Goal: Transaction & Acquisition: Purchase product/service

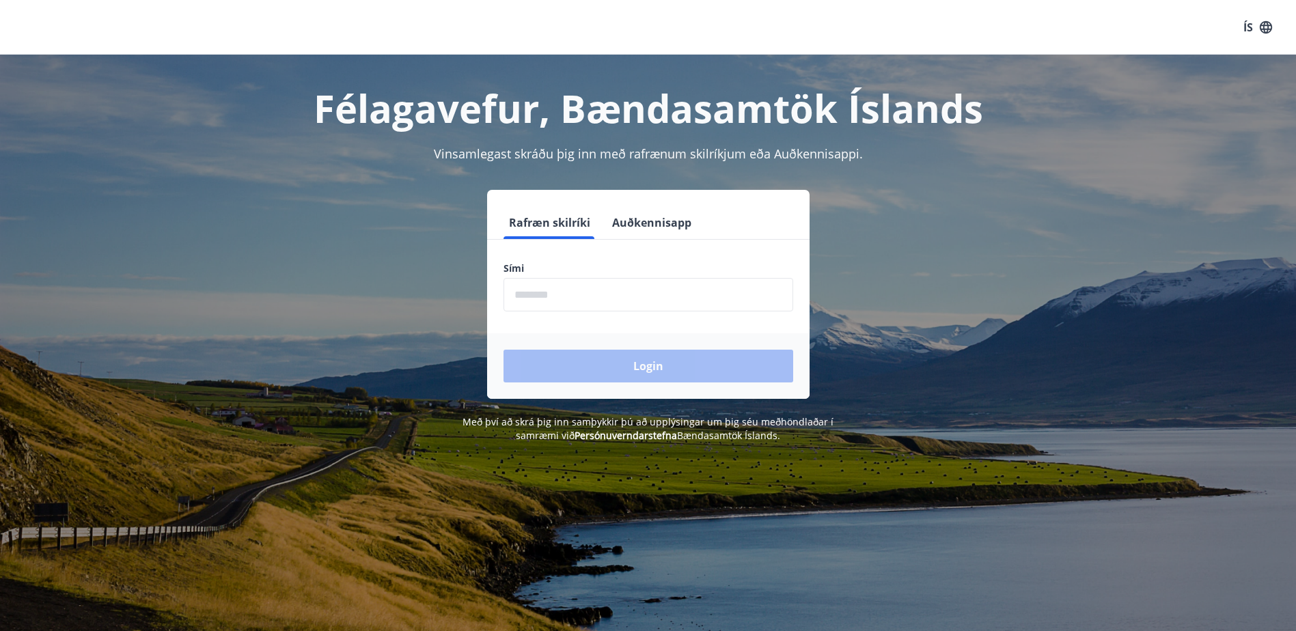
click at [540, 290] on input "phone" at bounding box center [648, 294] width 290 height 33
type input "********"
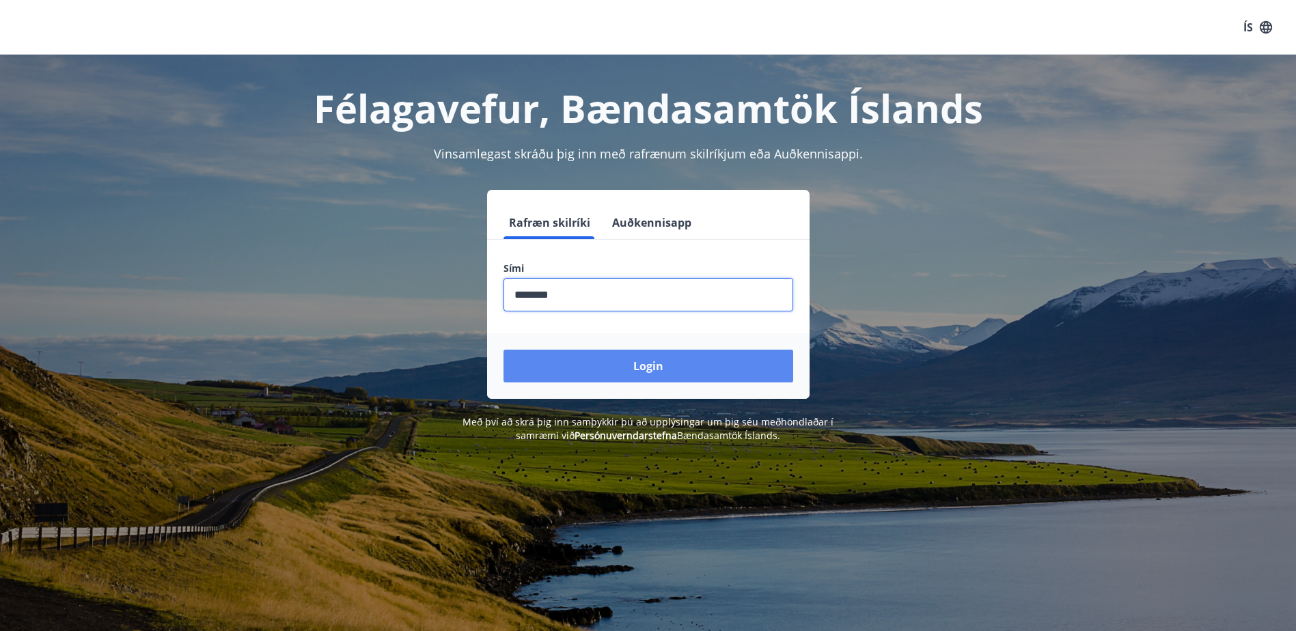
click at [602, 367] on button "Login" at bounding box center [648, 366] width 290 height 33
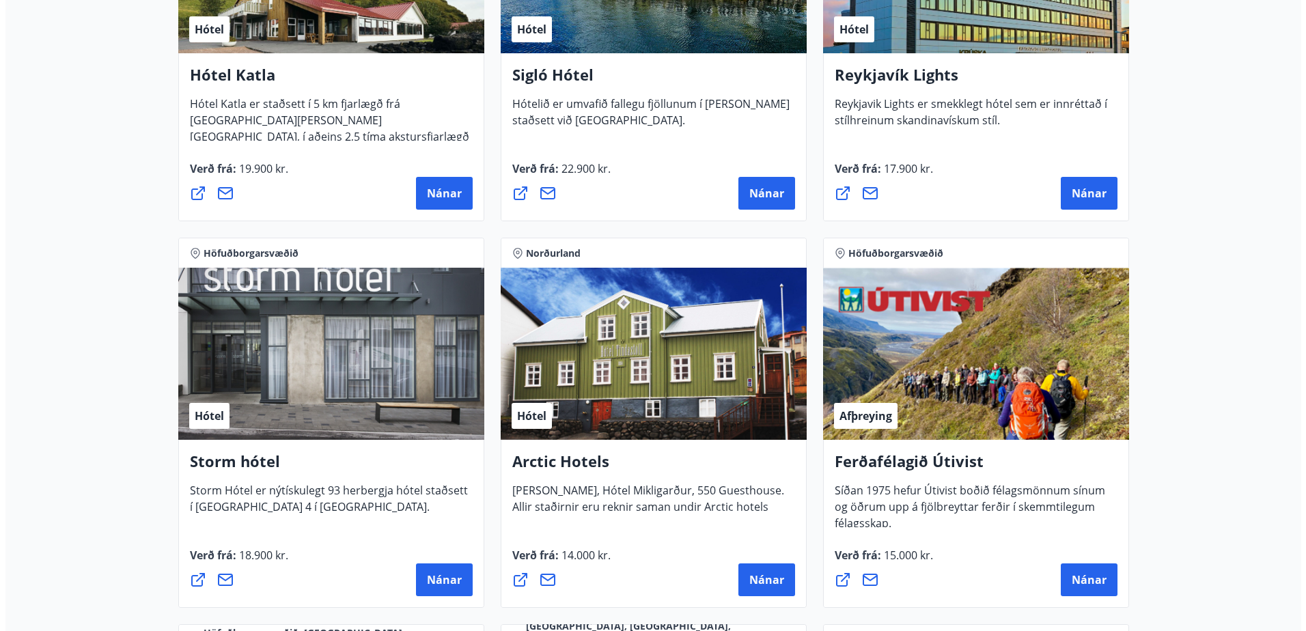
scroll to position [1161, 0]
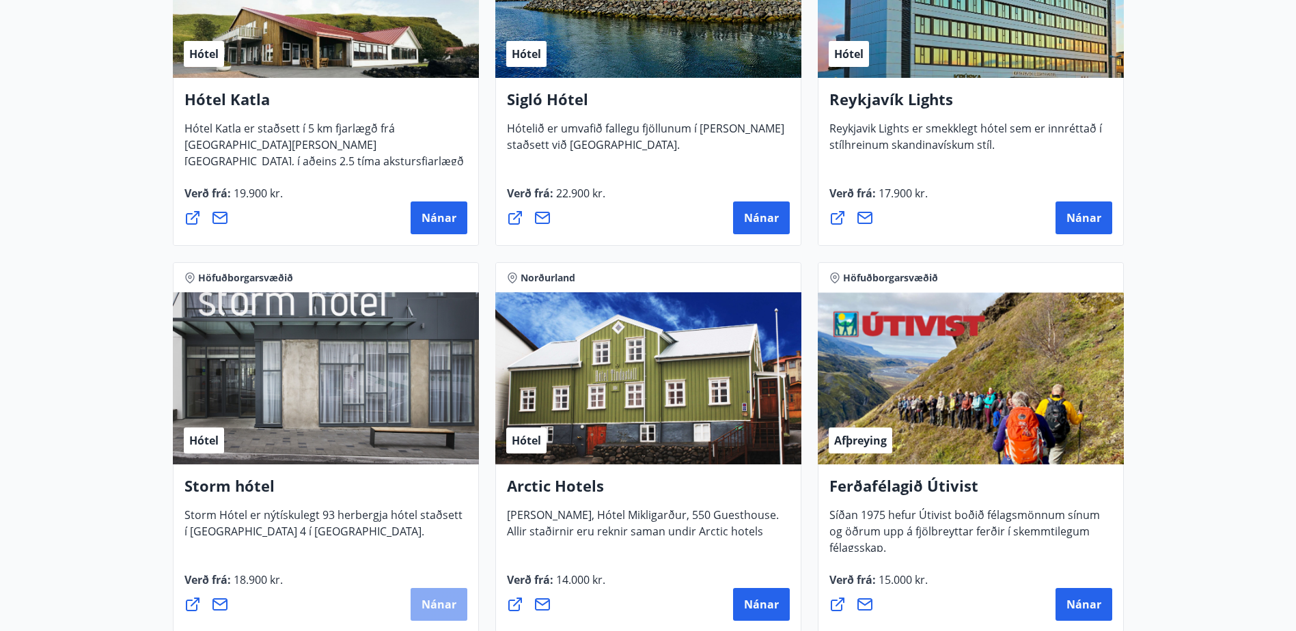
click at [437, 601] on span "Nánar" at bounding box center [438, 604] width 35 height 15
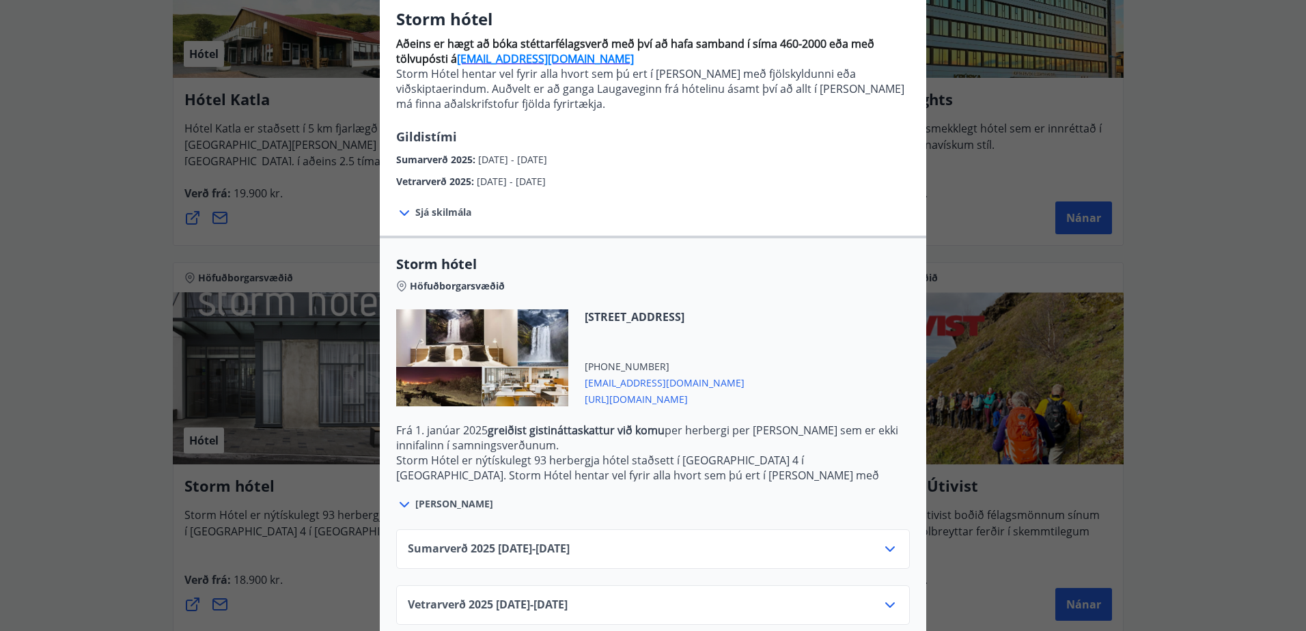
scroll to position [133, 0]
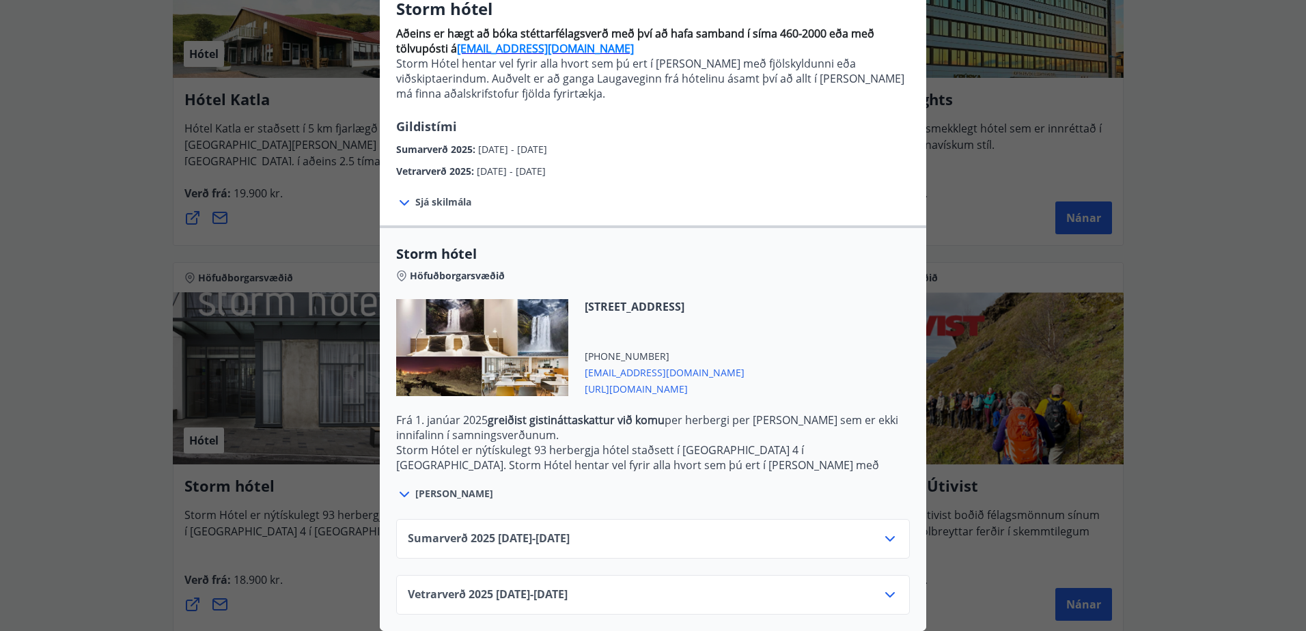
click at [886, 531] on icon at bounding box center [890, 539] width 16 height 16
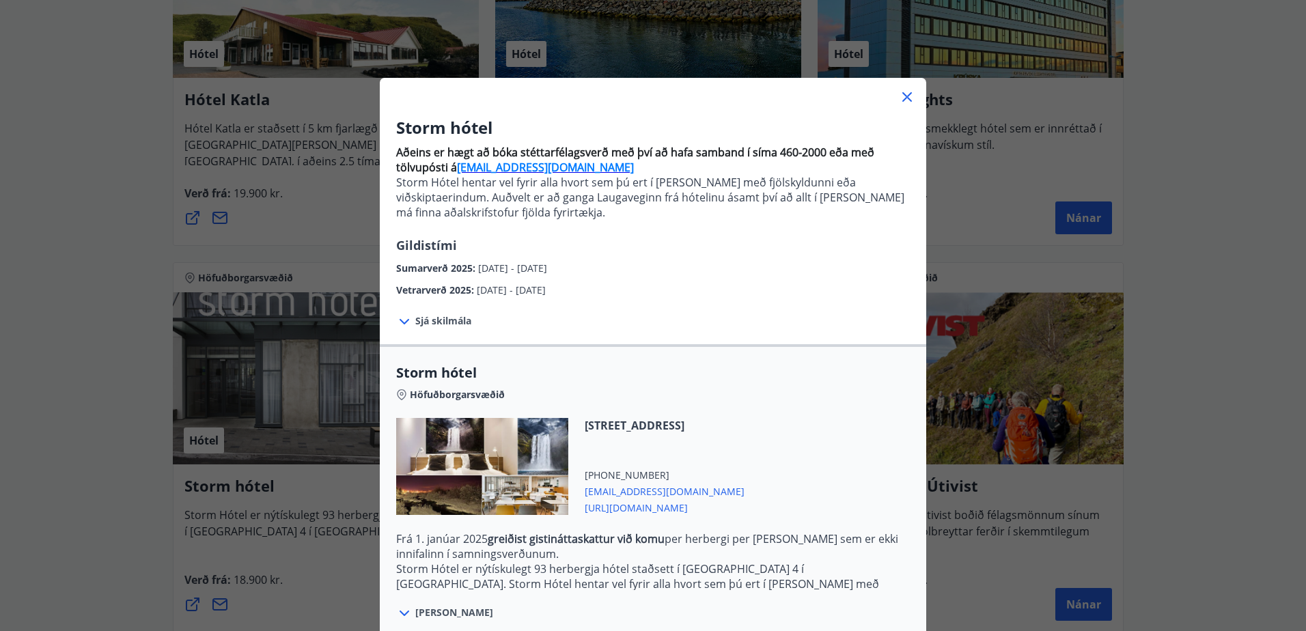
scroll to position [0, 0]
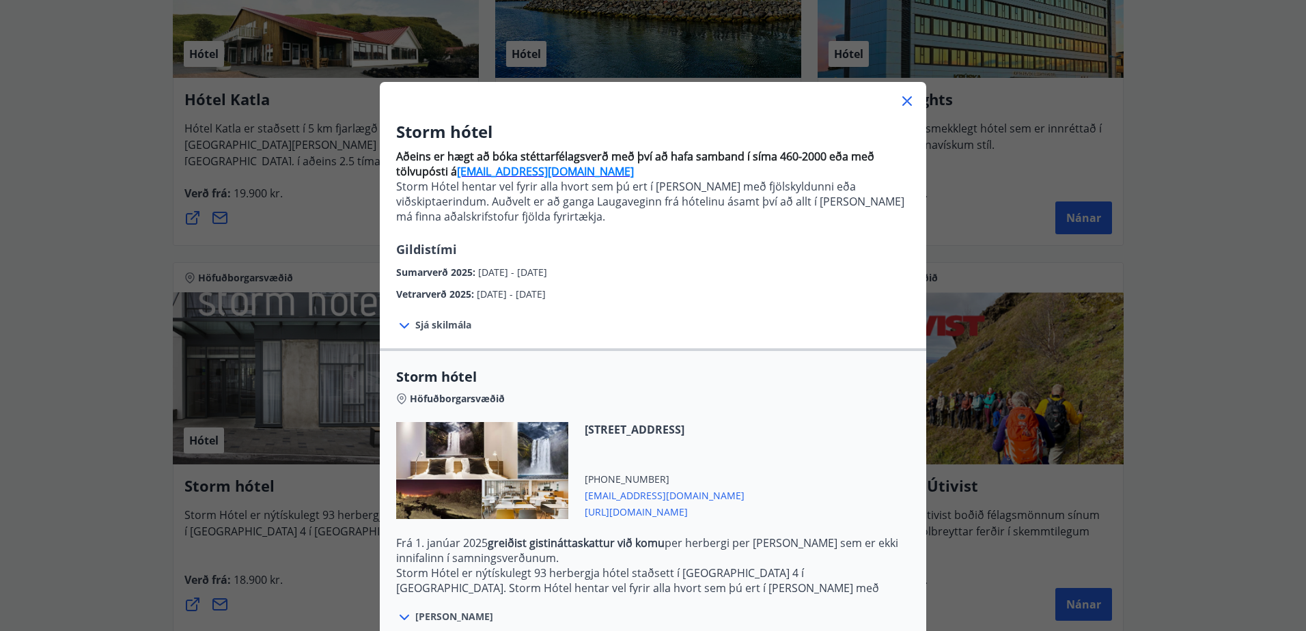
click at [902, 100] on icon at bounding box center [907, 101] width 10 height 10
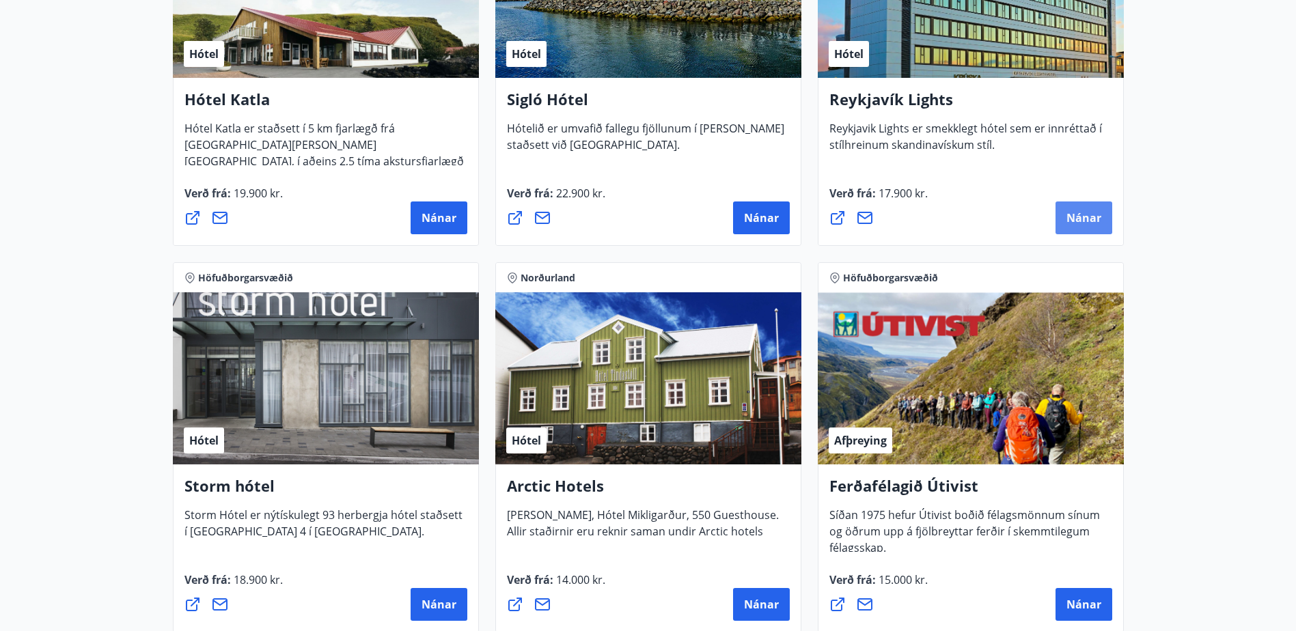
click at [1067, 227] on button "Nánar" at bounding box center [1083, 217] width 57 height 33
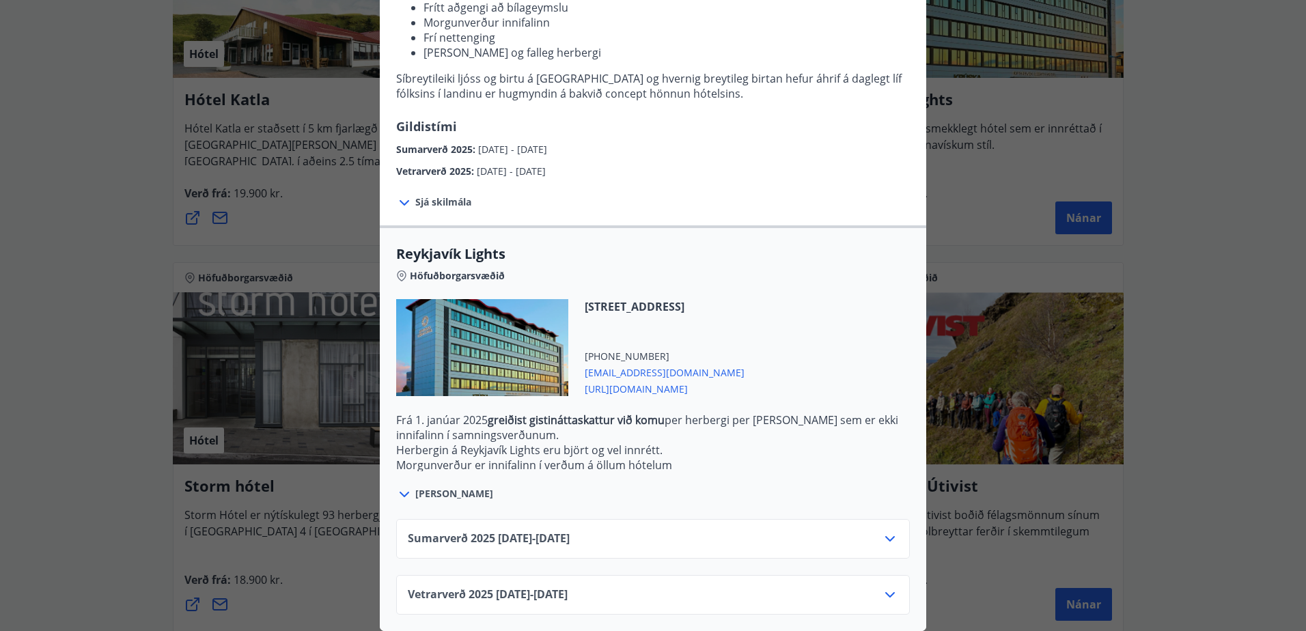
scroll to position [230, 0]
click at [882, 531] on icon at bounding box center [890, 539] width 16 height 16
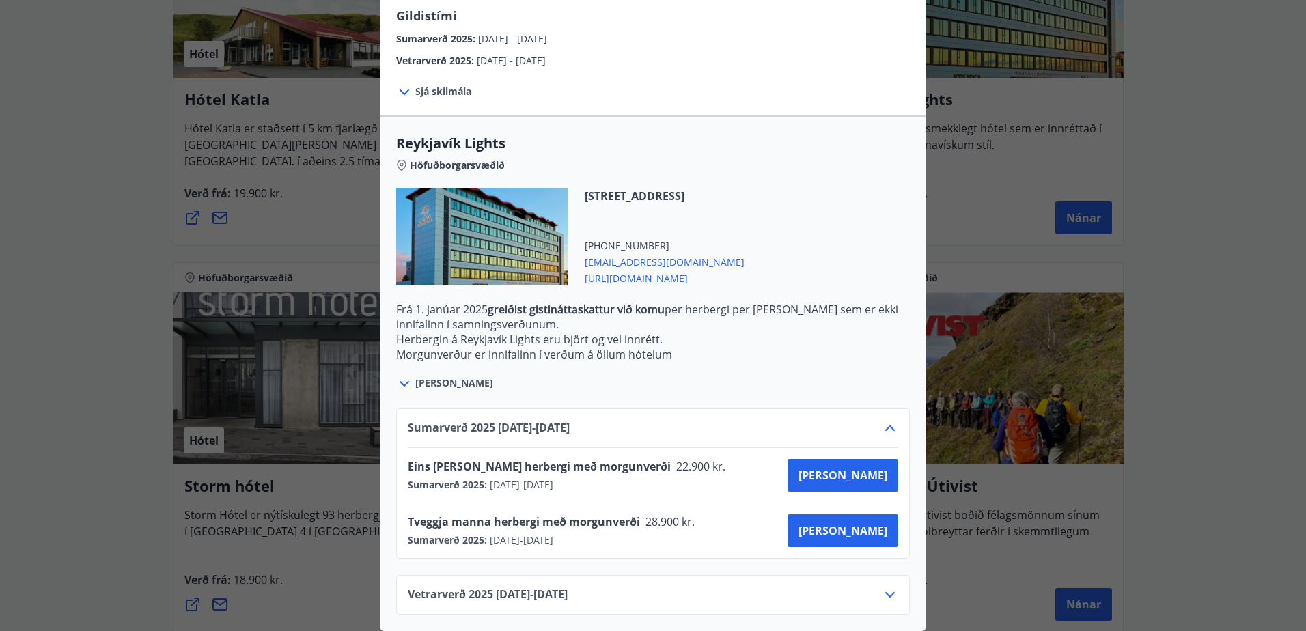
scroll to position [341, 0]
click at [855, 523] on span "[PERSON_NAME]" at bounding box center [842, 530] width 89 height 15
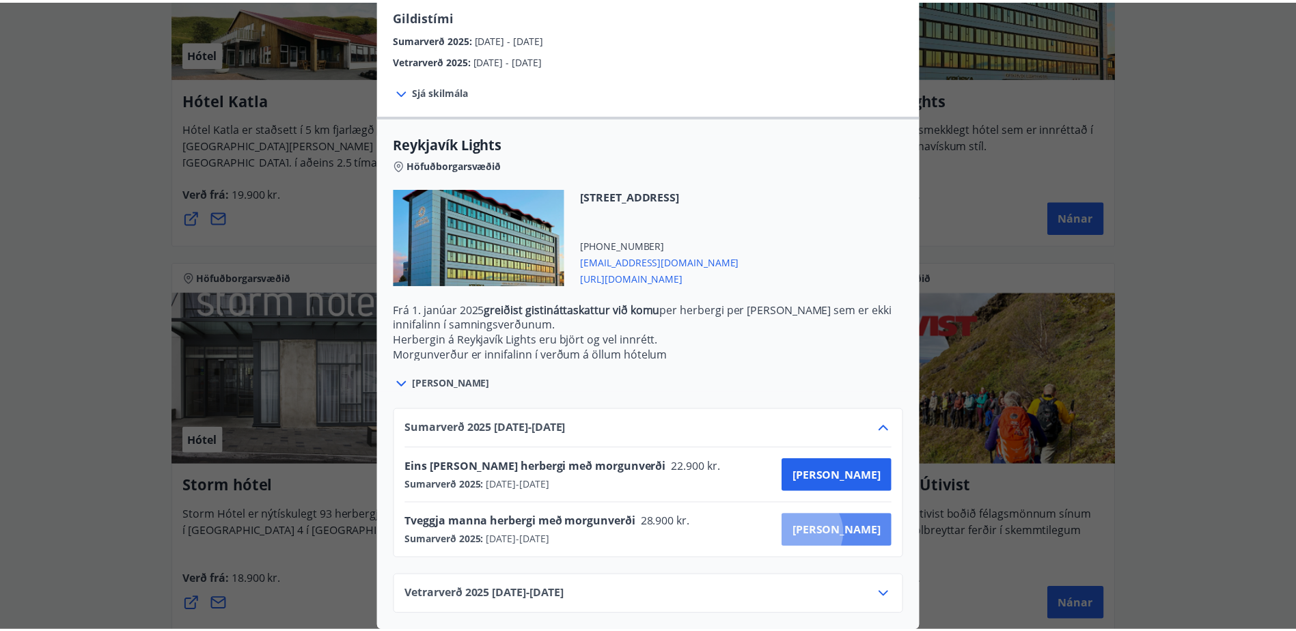
scroll to position [2, 0]
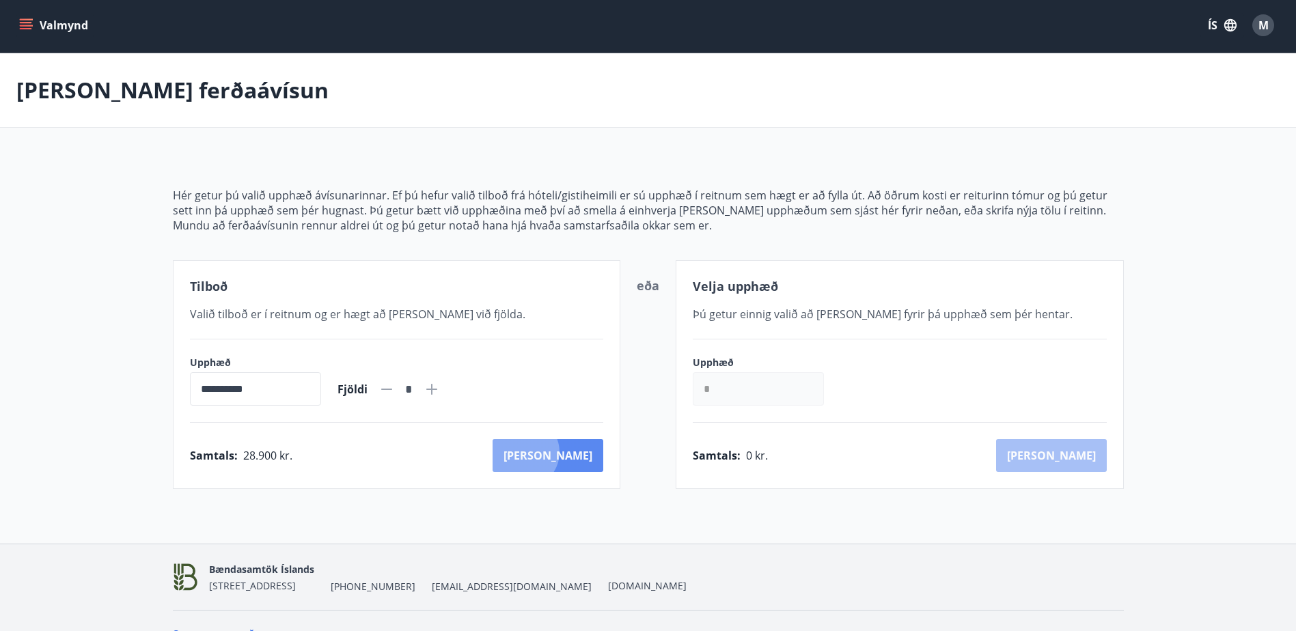
click at [583, 452] on button "Kaup" at bounding box center [547, 455] width 111 height 33
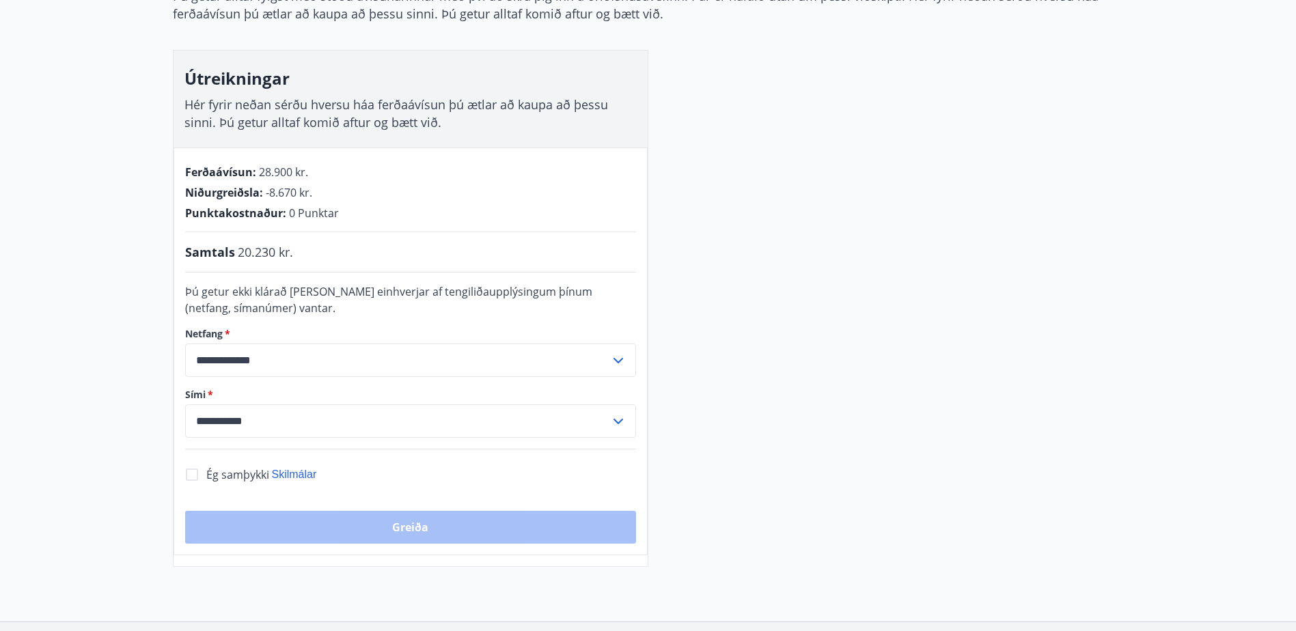
scroll to position [207, 0]
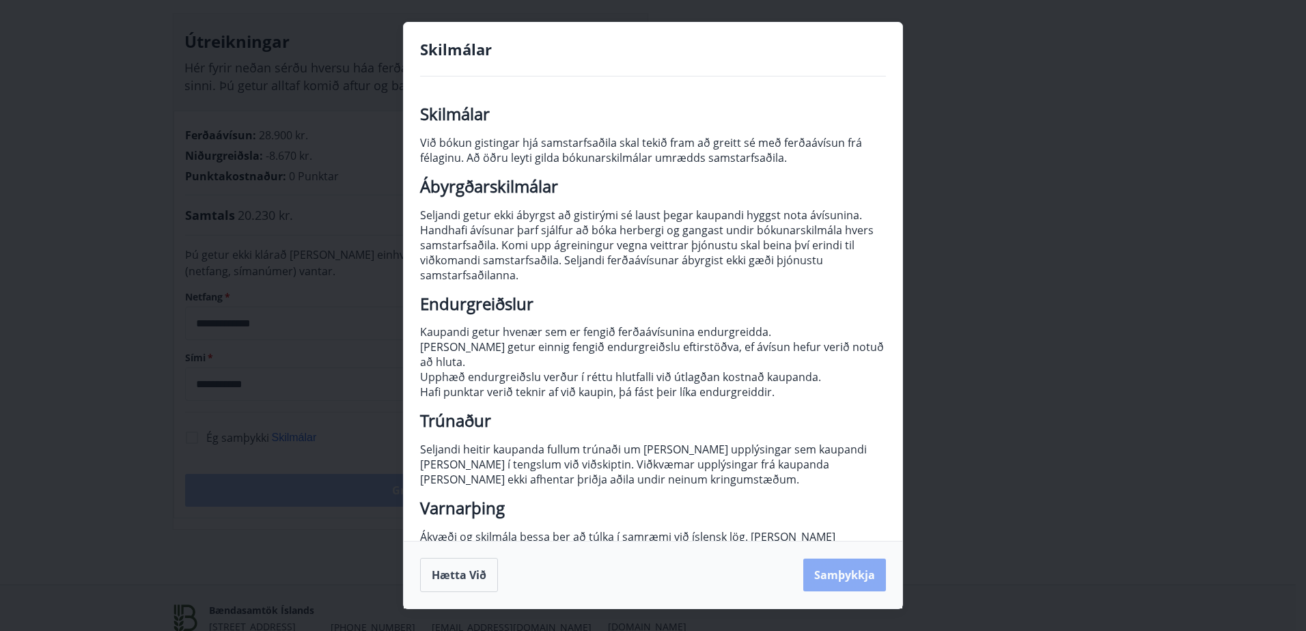
click at [835, 578] on button "Samþykkja" at bounding box center [844, 575] width 83 height 33
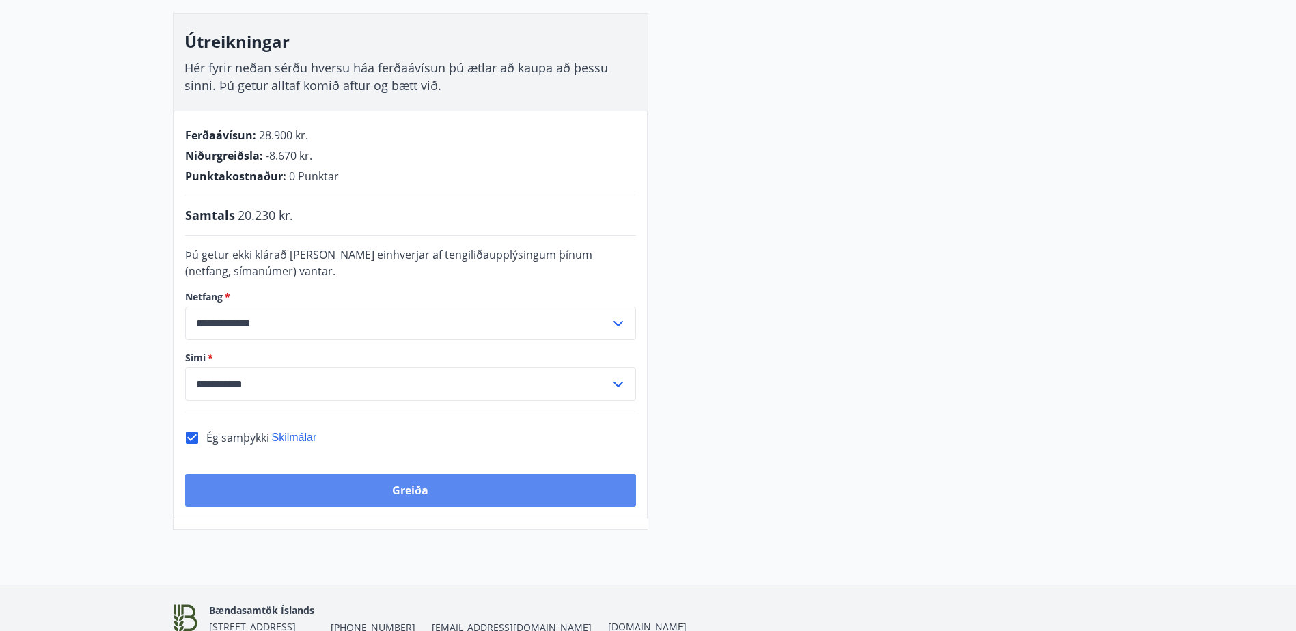
click at [392, 494] on button "Greiða" at bounding box center [410, 490] width 451 height 33
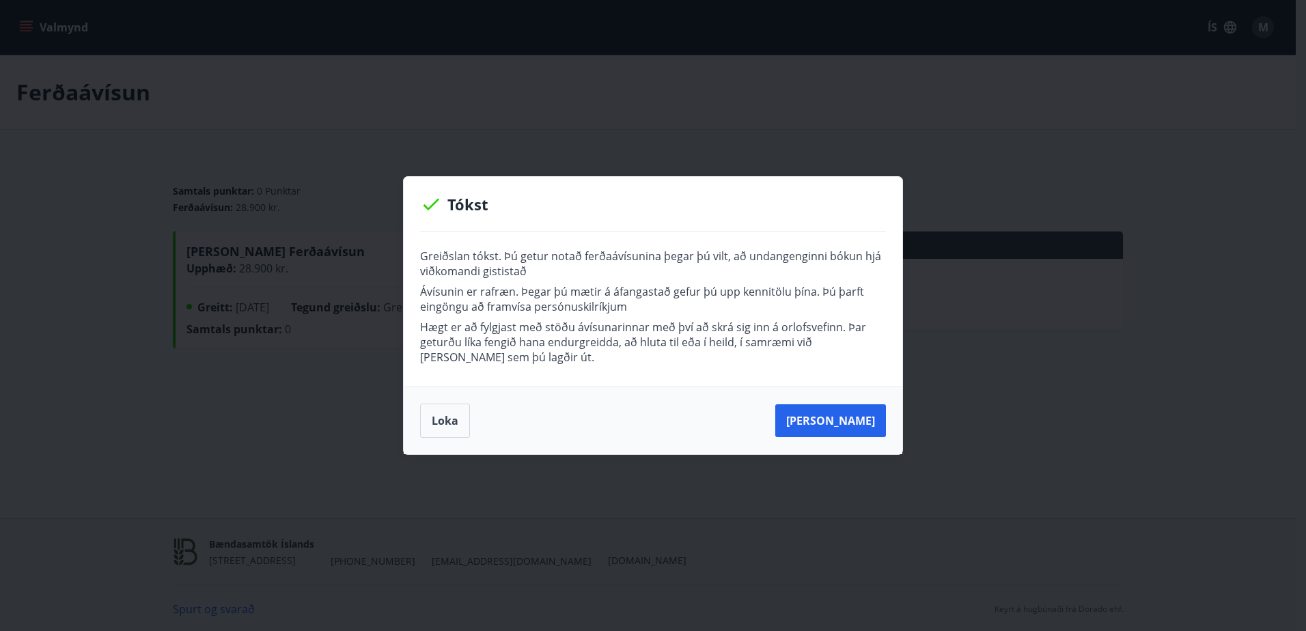
drag, startPoint x: 818, startPoint y: 418, endPoint x: 828, endPoint y: 499, distance: 81.9
click at [828, 499] on div "Tókst Greiðslan tókst. Þú getur notað ferðaávísunina þegar þú vilt, að undangen…" at bounding box center [653, 315] width 1306 height 631
click at [827, 498] on div "Tókst Greiðslan tókst. Þú getur notað ferðaávísunina þegar þú vilt, að undangen…" at bounding box center [653, 315] width 1306 height 631
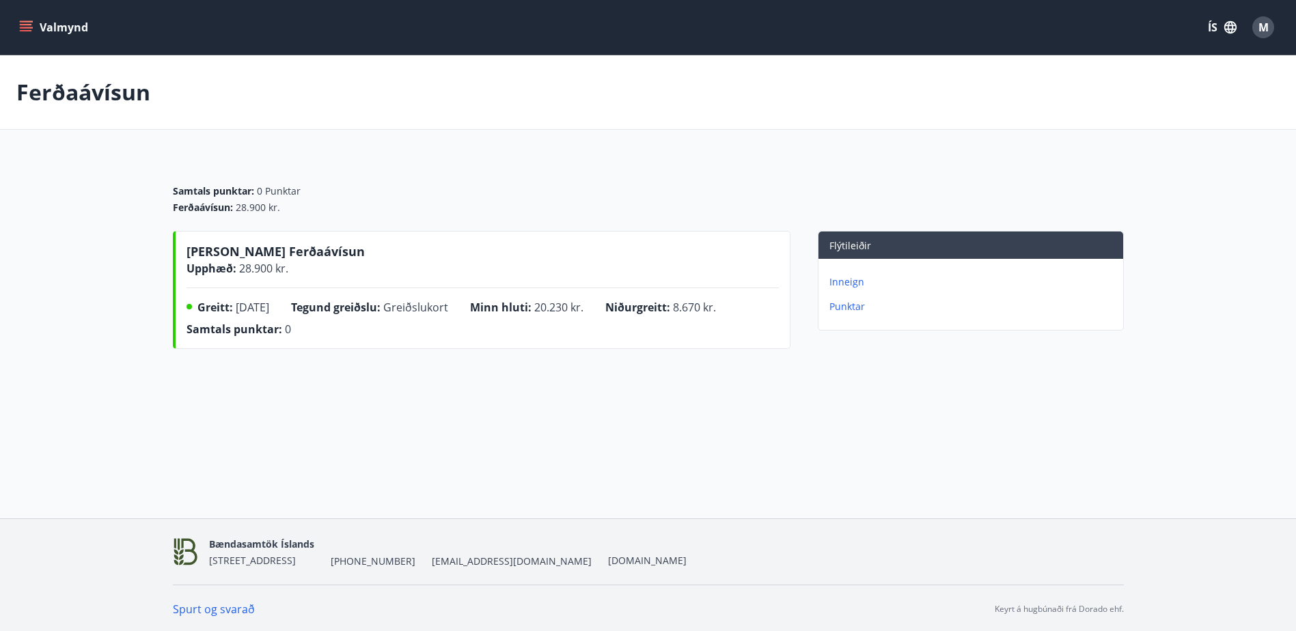
scroll to position [2, 0]
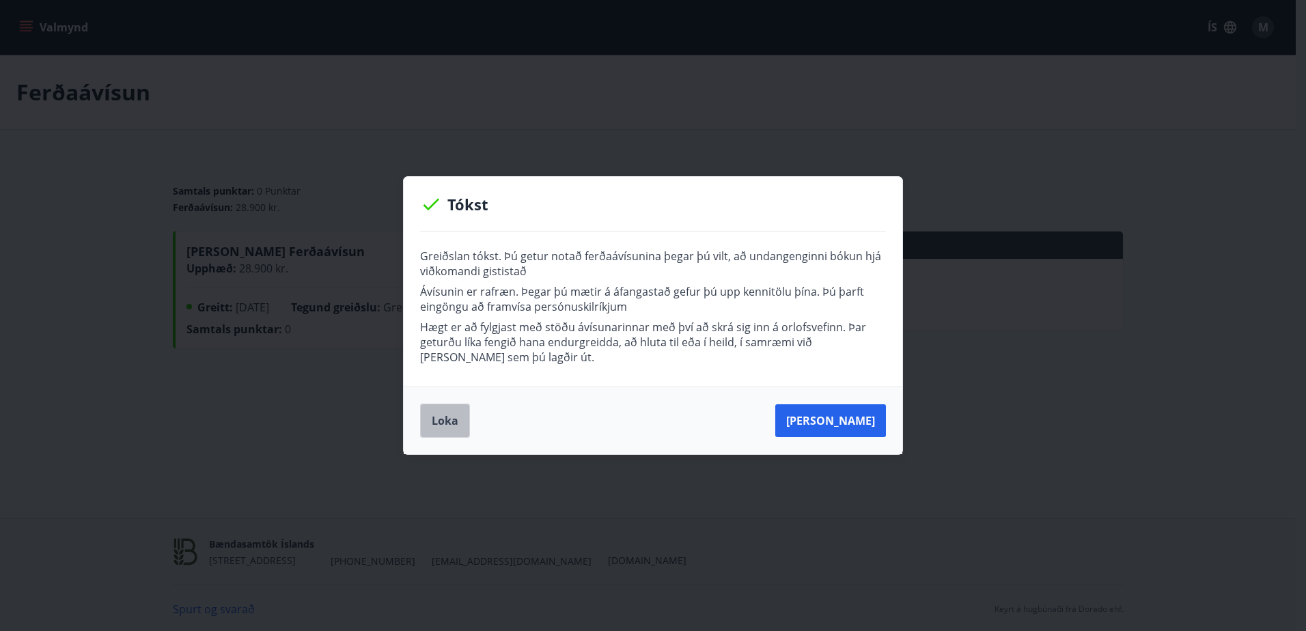
click at [441, 427] on button "Loka" at bounding box center [445, 421] width 50 height 34
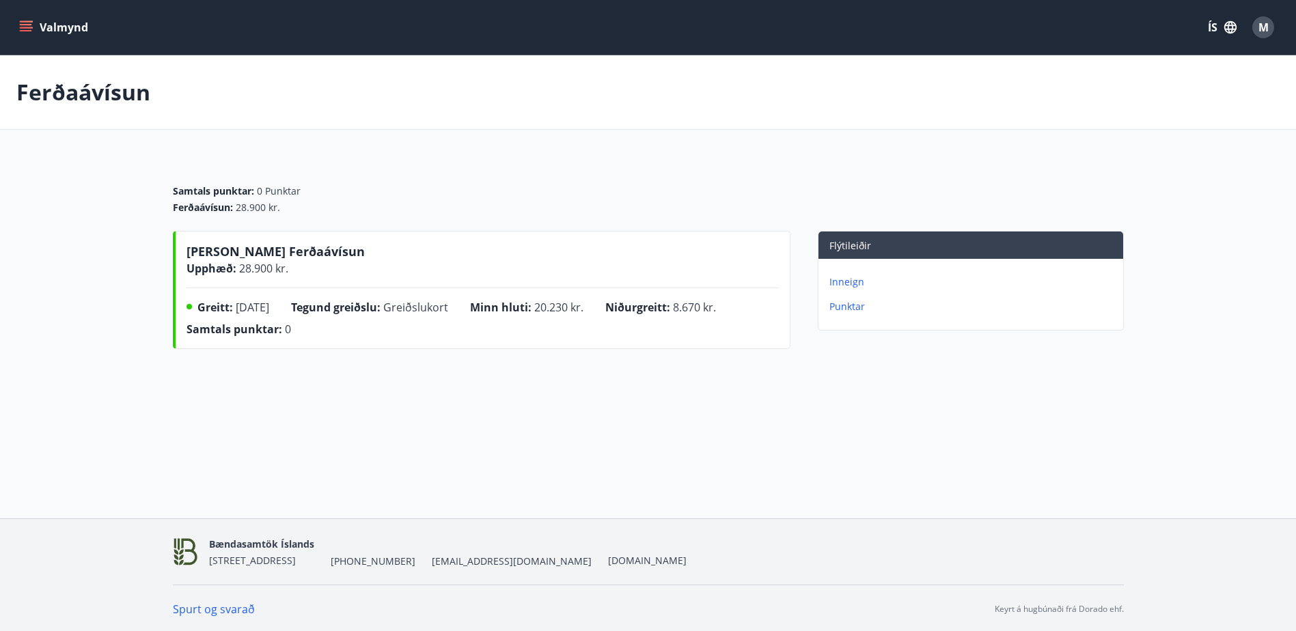
click at [25, 29] on icon "menu" at bounding box center [26, 27] width 14 height 14
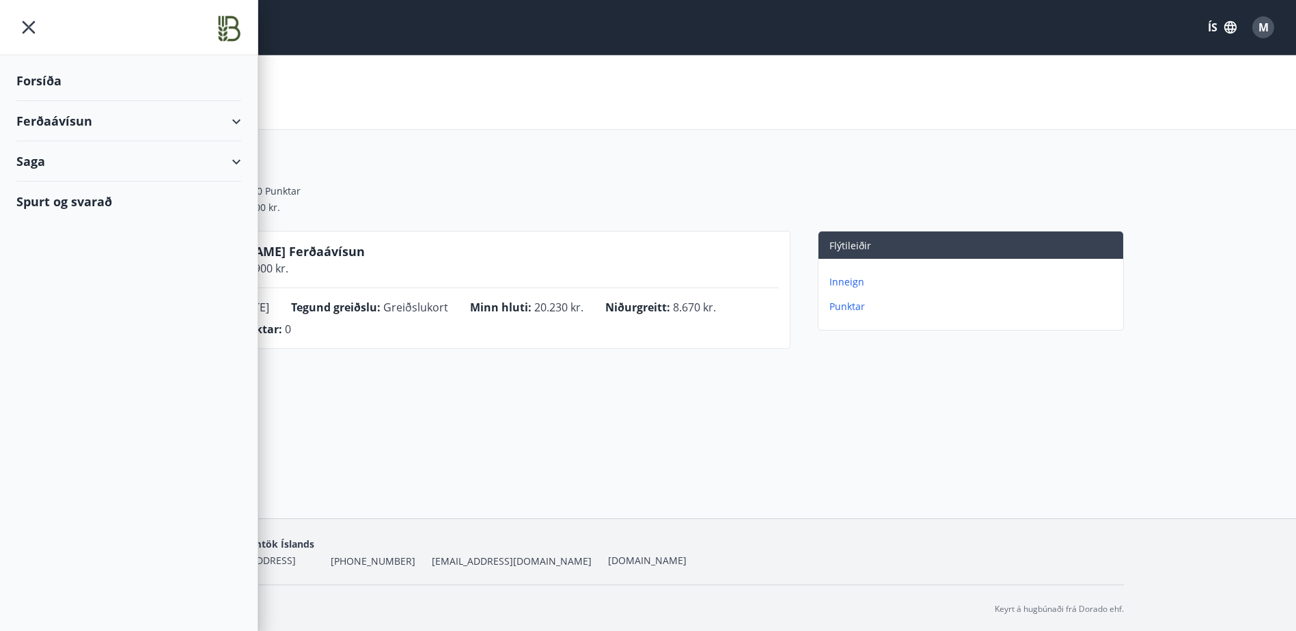
click at [29, 83] on div "Forsíða" at bounding box center [128, 81] width 225 height 40
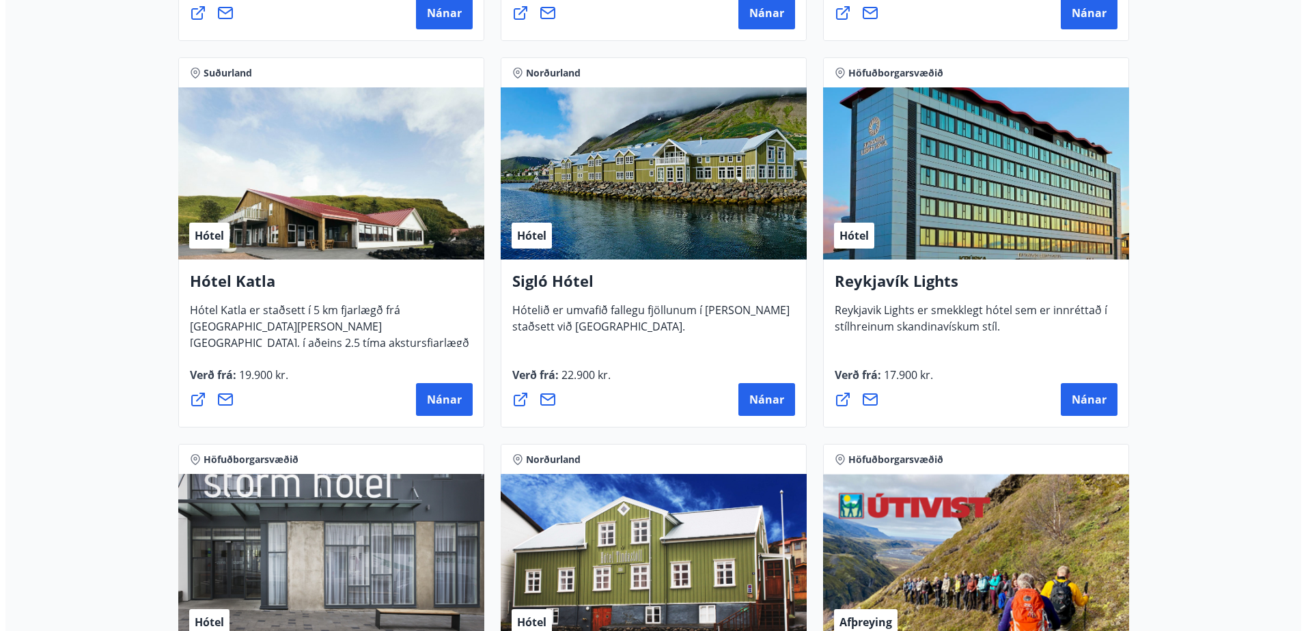
scroll to position [1024, 0]
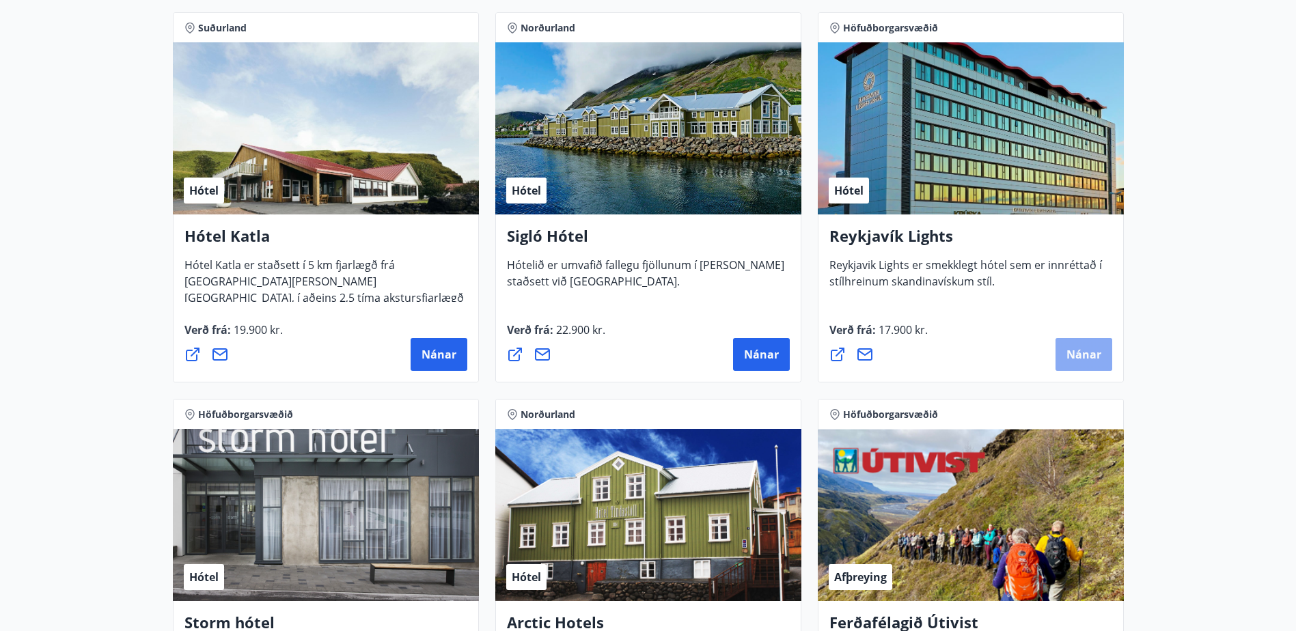
click at [1079, 350] on span "Nánar" at bounding box center [1083, 354] width 35 height 15
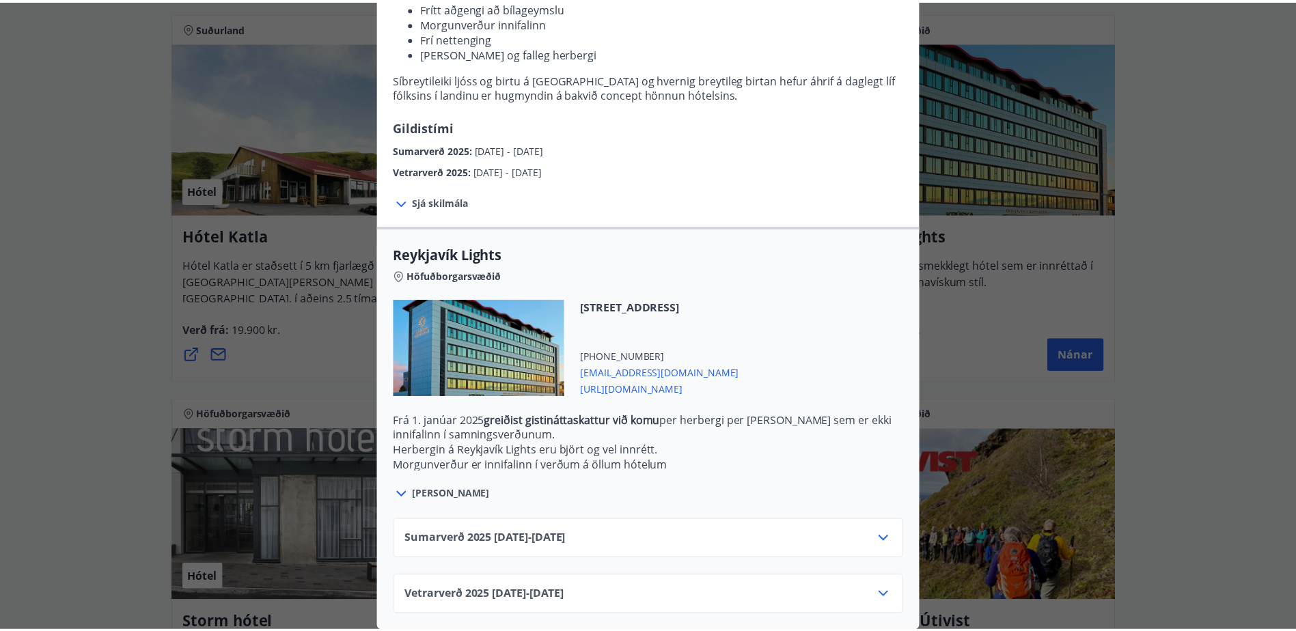
scroll to position [230, 0]
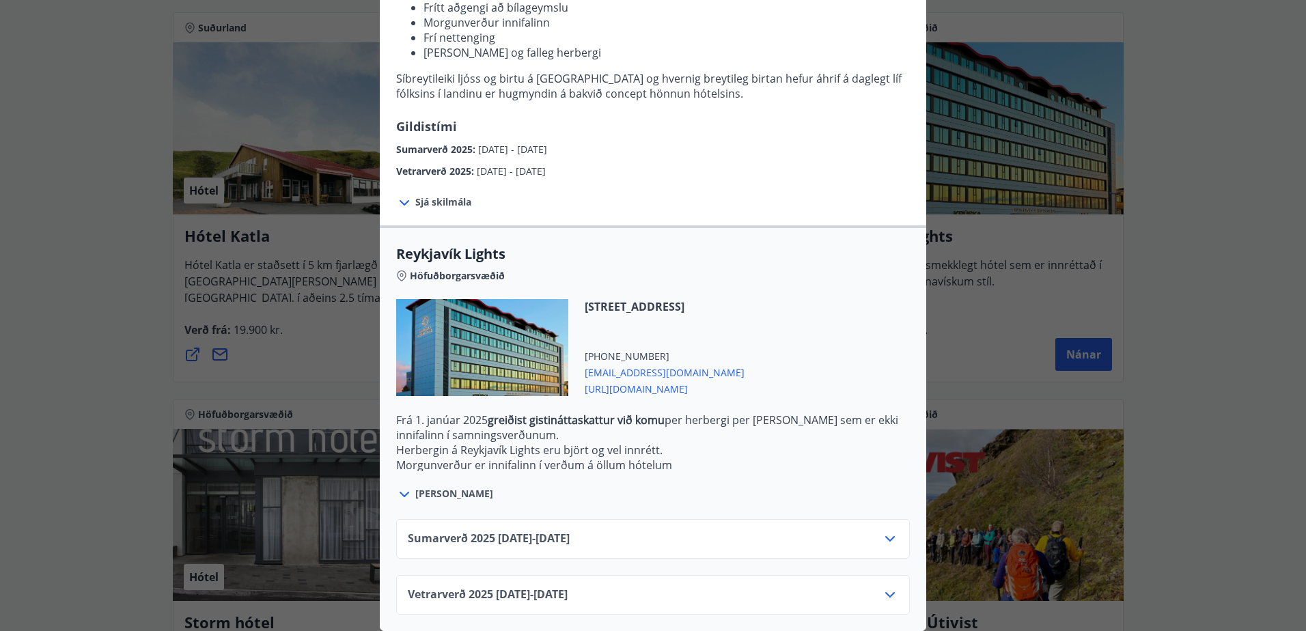
drag, startPoint x: 636, startPoint y: 363, endPoint x: 604, endPoint y: 361, distance: 32.1
click at [604, 363] on span "[EMAIL_ADDRESS][DOMAIN_NAME]" at bounding box center [665, 371] width 160 height 16
click at [1187, 97] on div "Reykjavík Lights Fyrir bókarnir og frekari upplýsingar vinsamlega senduð póst á…" at bounding box center [653, 95] width 1306 height 631
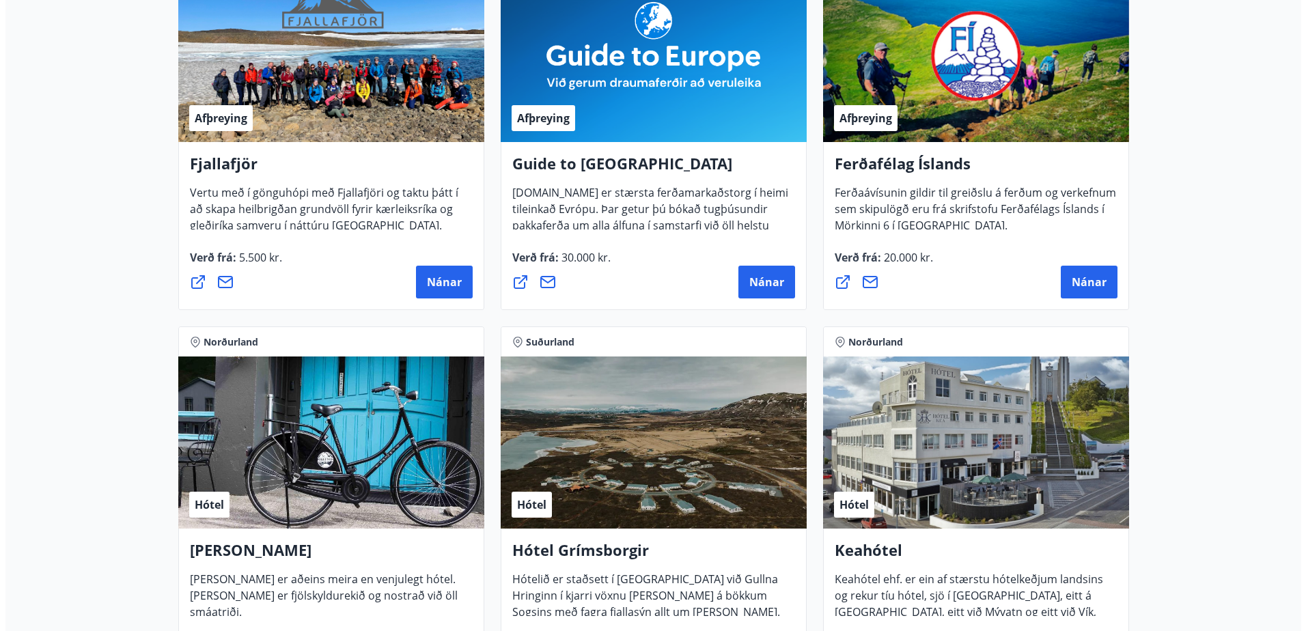
scroll to position [205, 0]
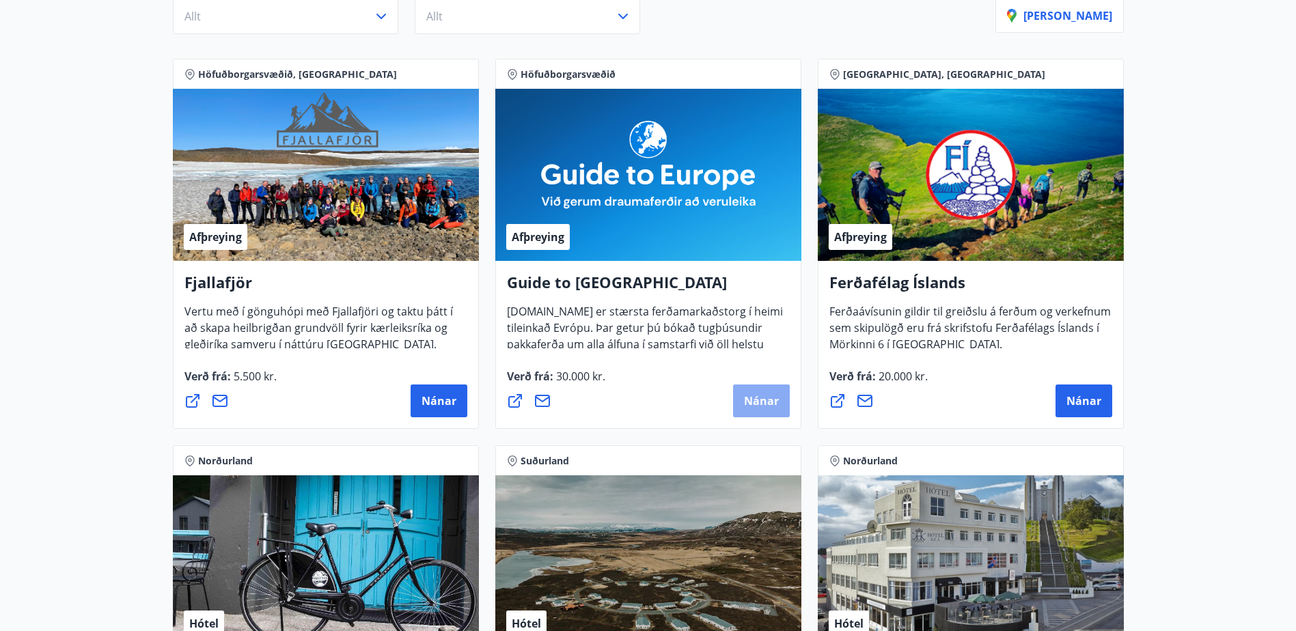
click at [768, 403] on span "Nánar" at bounding box center [761, 400] width 35 height 15
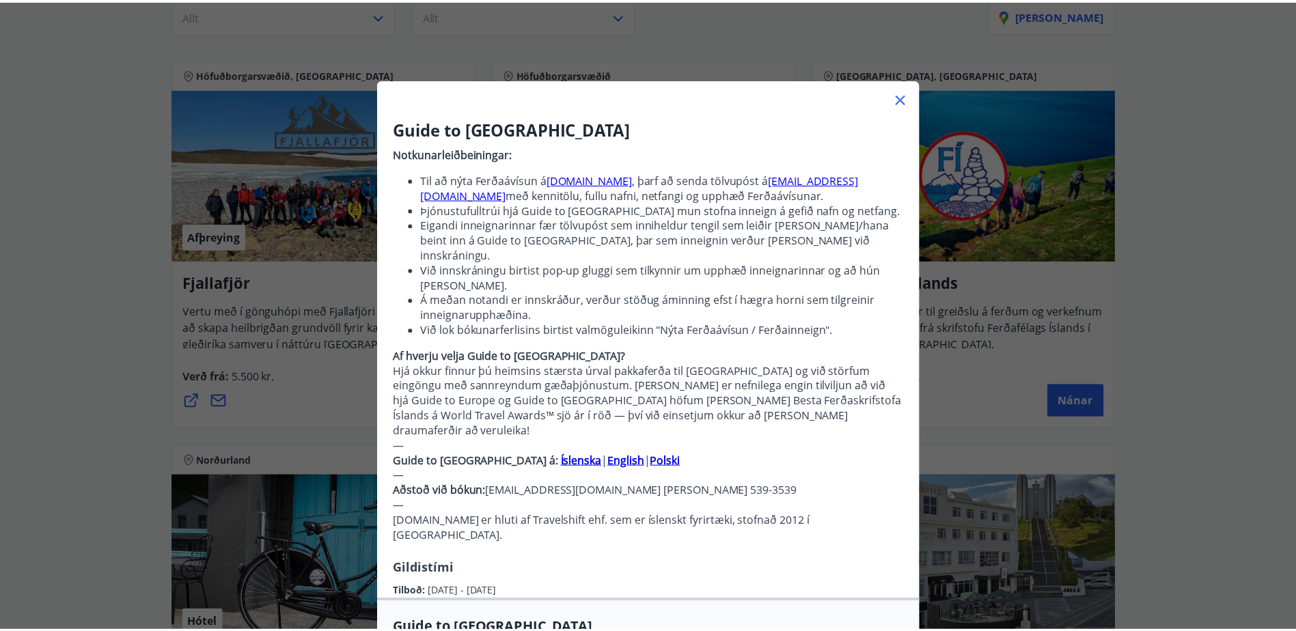
scroll to position [0, 0]
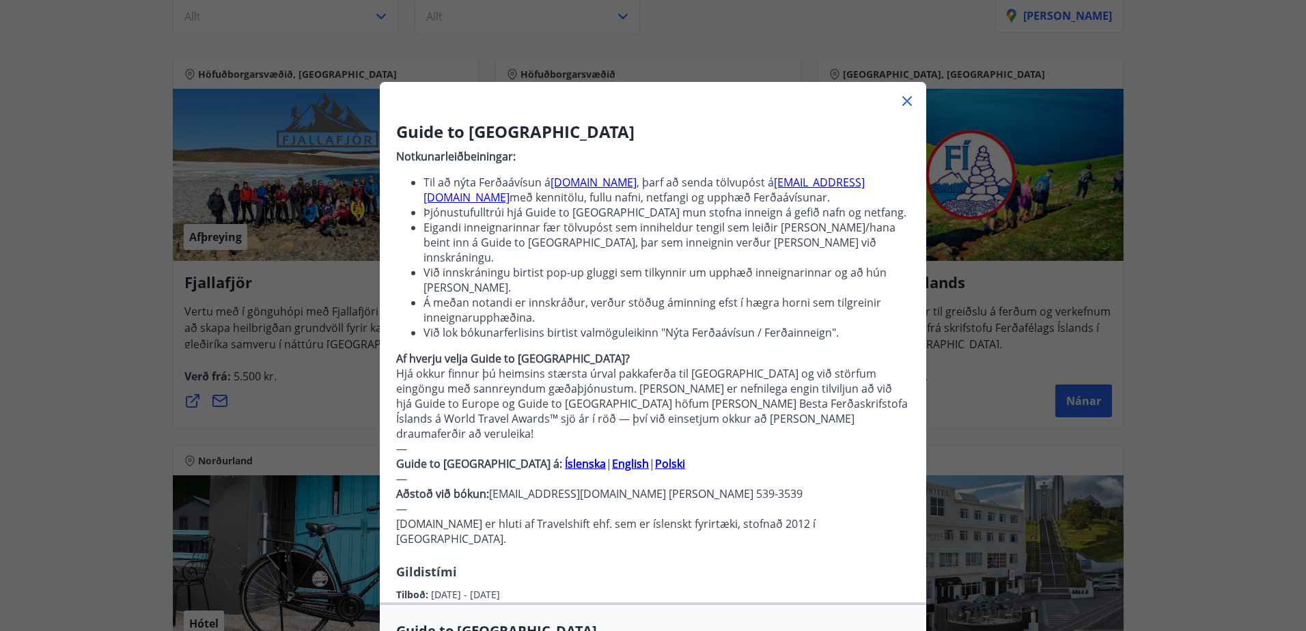
click at [908, 100] on icon at bounding box center [907, 101] width 16 height 16
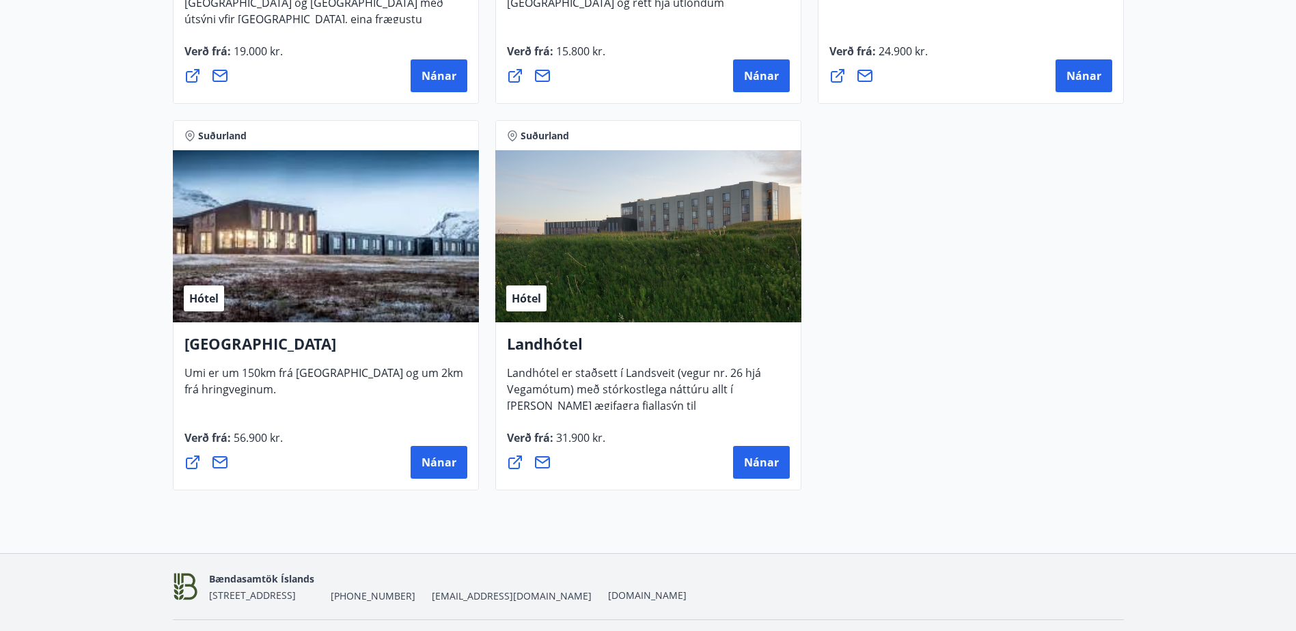
scroll to position [3659, 0]
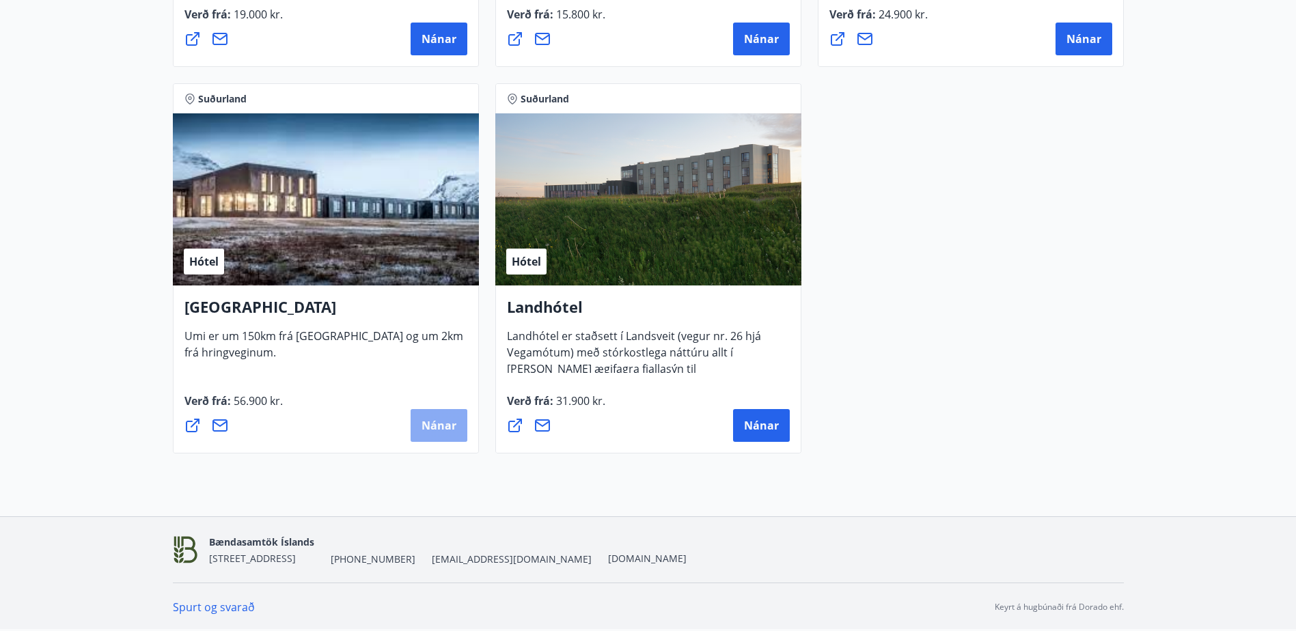
click at [449, 424] on span "Nánar" at bounding box center [438, 425] width 35 height 15
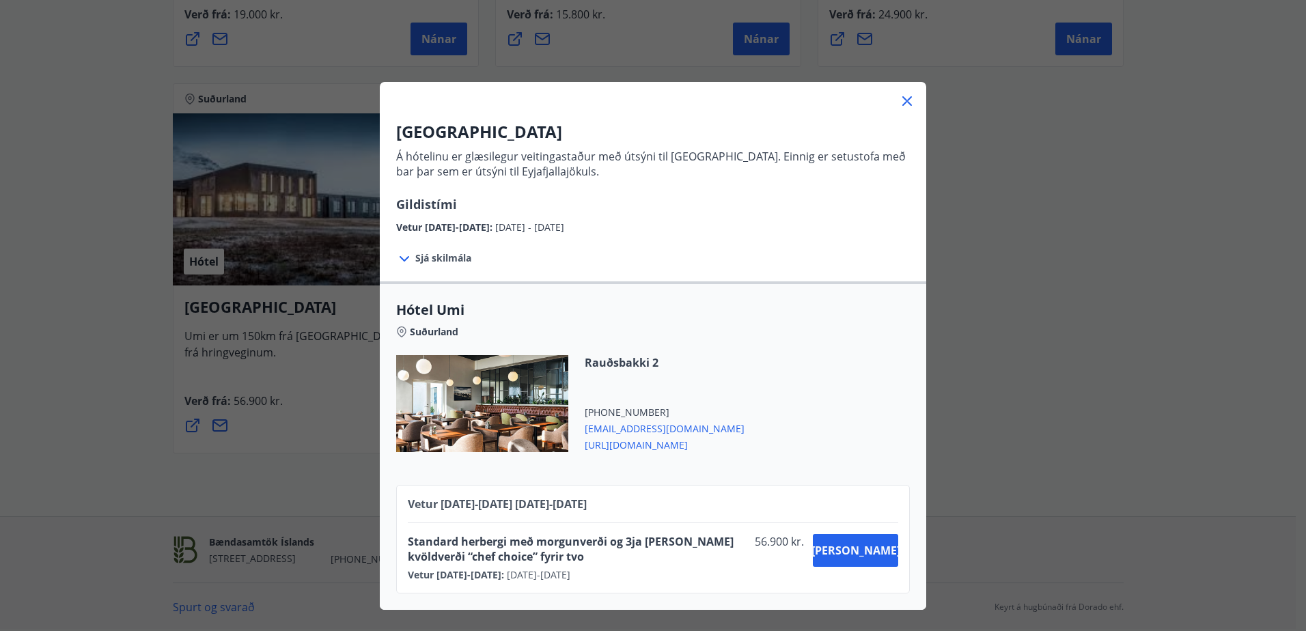
click at [899, 98] on icon at bounding box center [907, 101] width 16 height 16
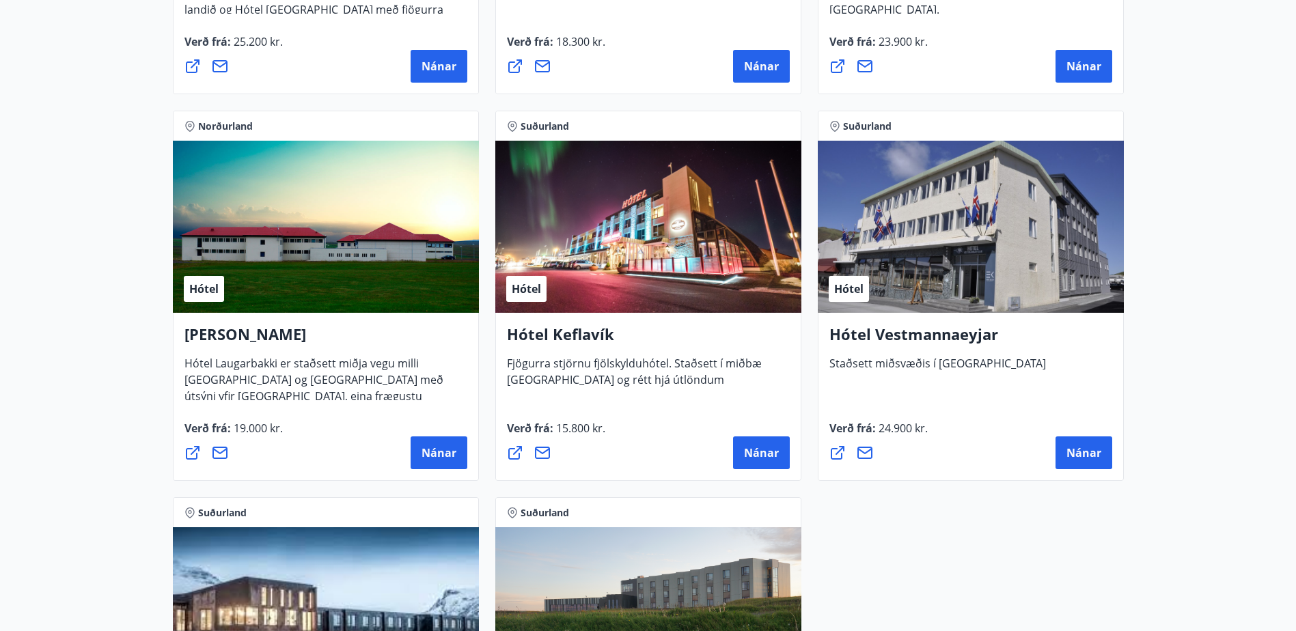
scroll to position [2771, 0]
